Goal: Contribute content: Add original content to the website for others to see

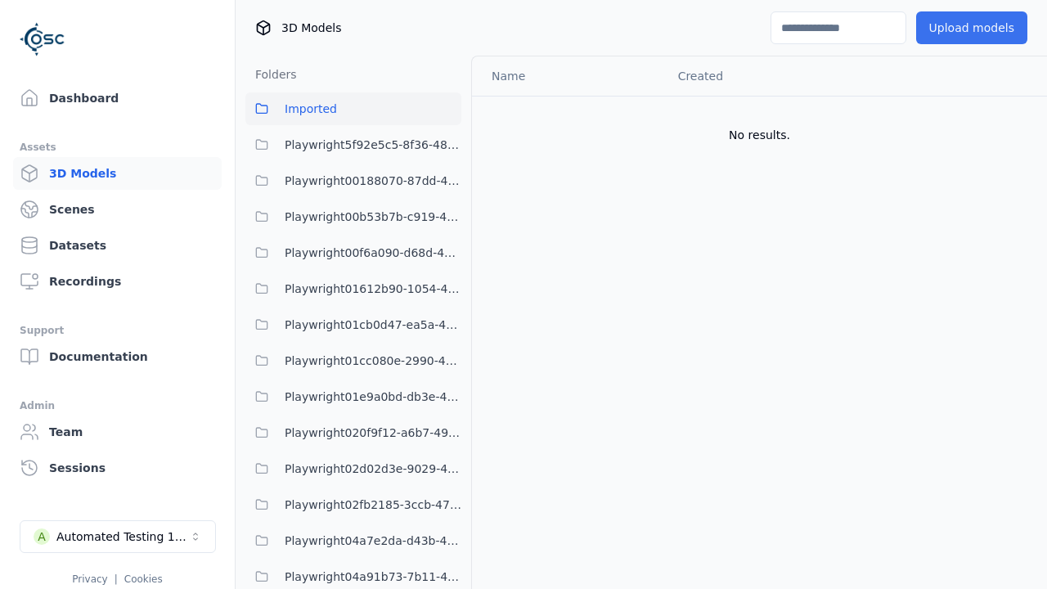
click at [971, 28] on button "Upload models" at bounding box center [971, 27] width 111 height 33
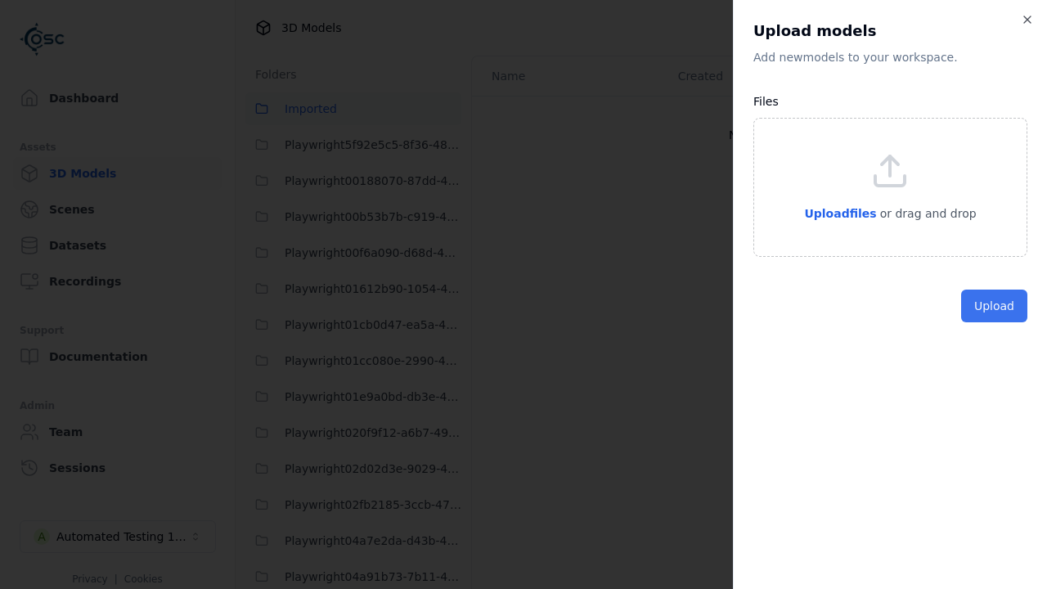
click at [994, 322] on button "Upload" at bounding box center [994, 306] width 66 height 33
